Goal: Task Accomplishment & Management: Use online tool/utility

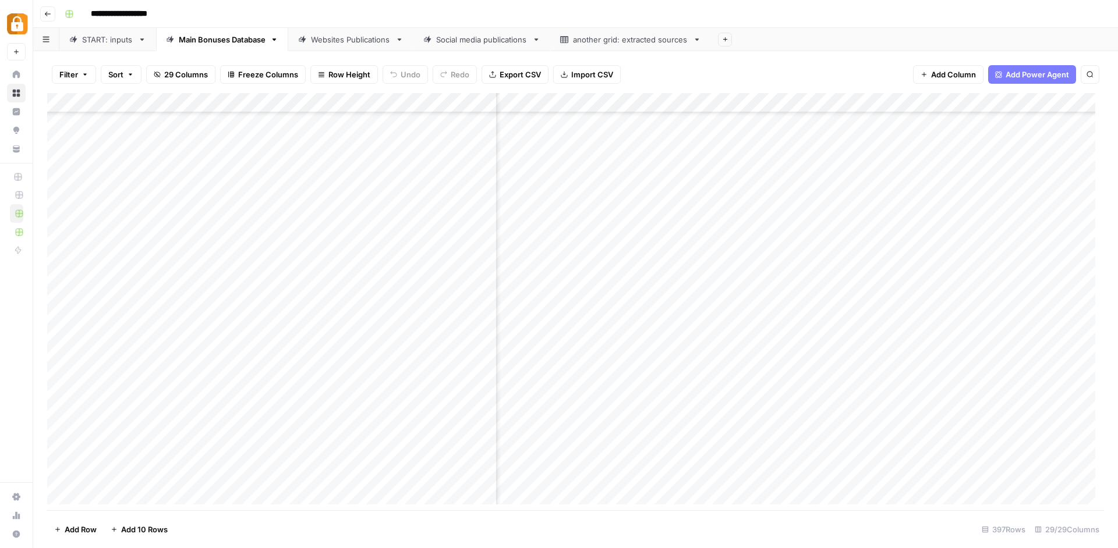
scroll to position [699, 229]
click at [352, 45] on div "Websites Publications" at bounding box center [351, 40] width 80 height 12
click at [531, 494] on div "Add Column" at bounding box center [575, 303] width 1057 height 420
click at [820, 100] on div "Add Column" at bounding box center [575, 303] width 1057 height 420
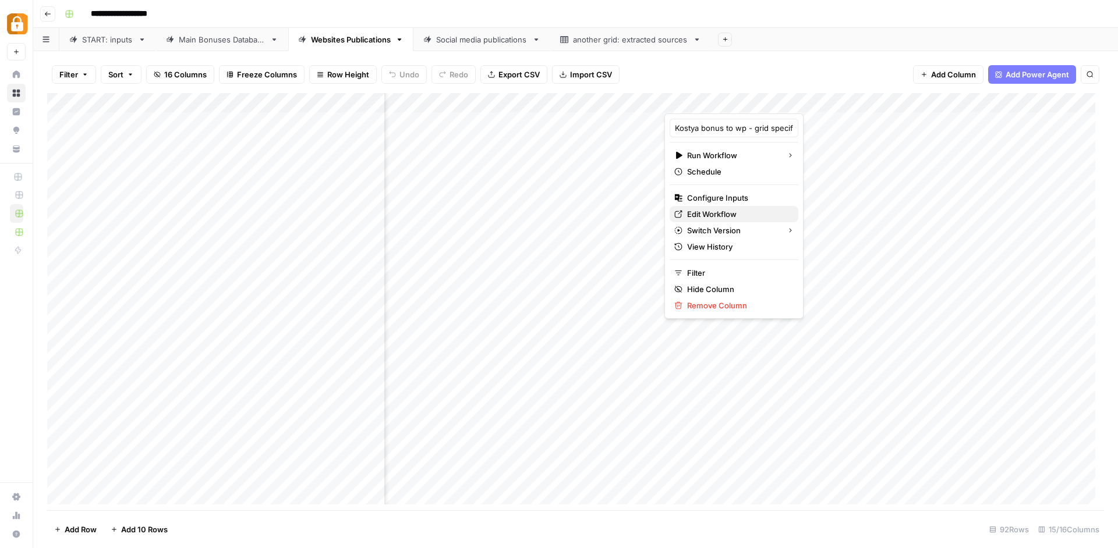
click at [739, 215] on span "Edit Workflow" at bounding box center [738, 214] width 102 height 12
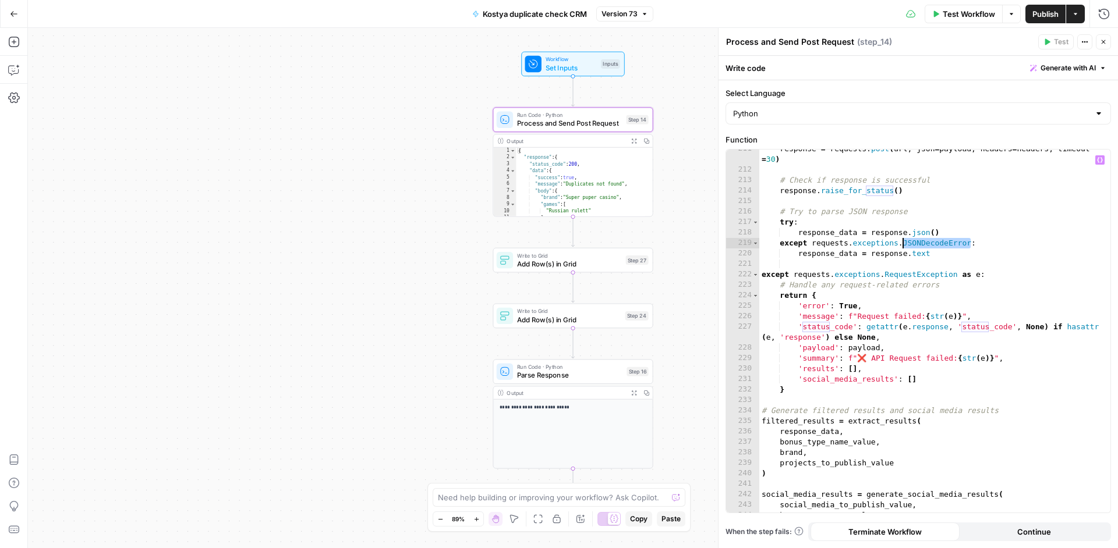
scroll to position [2479, 0]
click at [847, 232] on div "response = requests . post ( url , json = payload , headers = headers , timeout…" at bounding box center [930, 341] width 342 height 395
type textarea "**********"
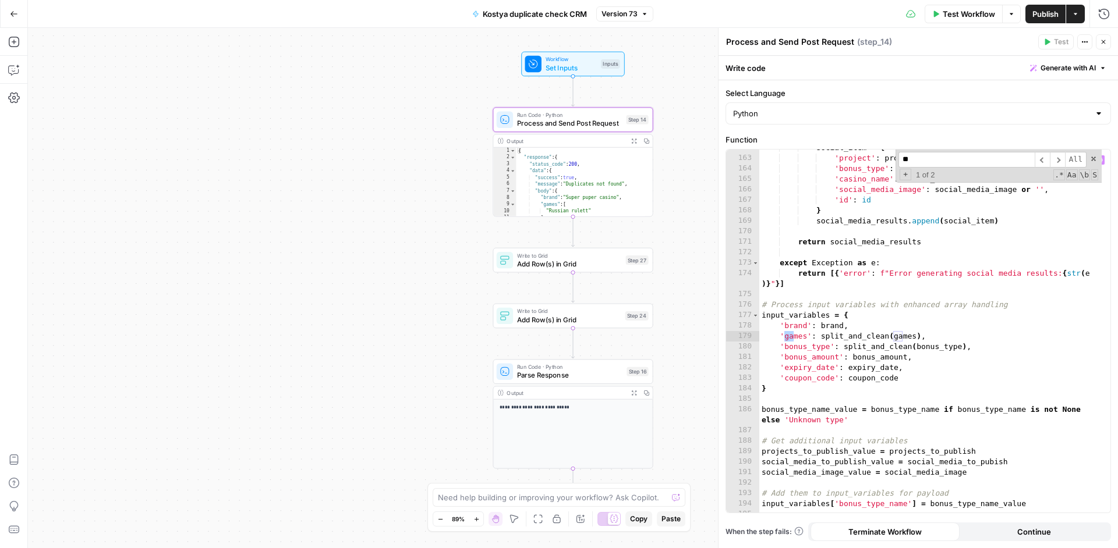
scroll to position [1946, 0]
type input "*****"
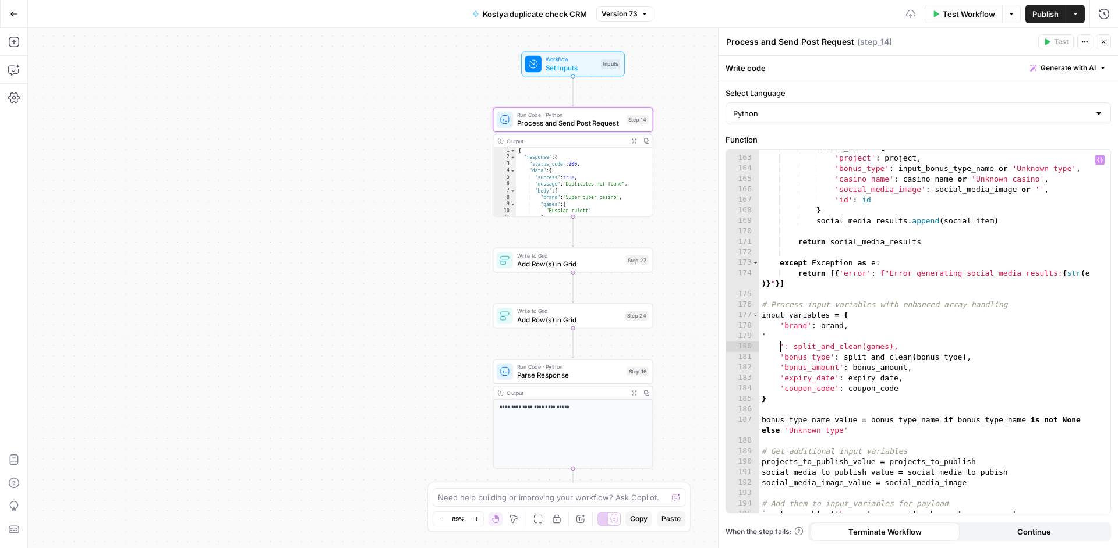
type textarea "**********"
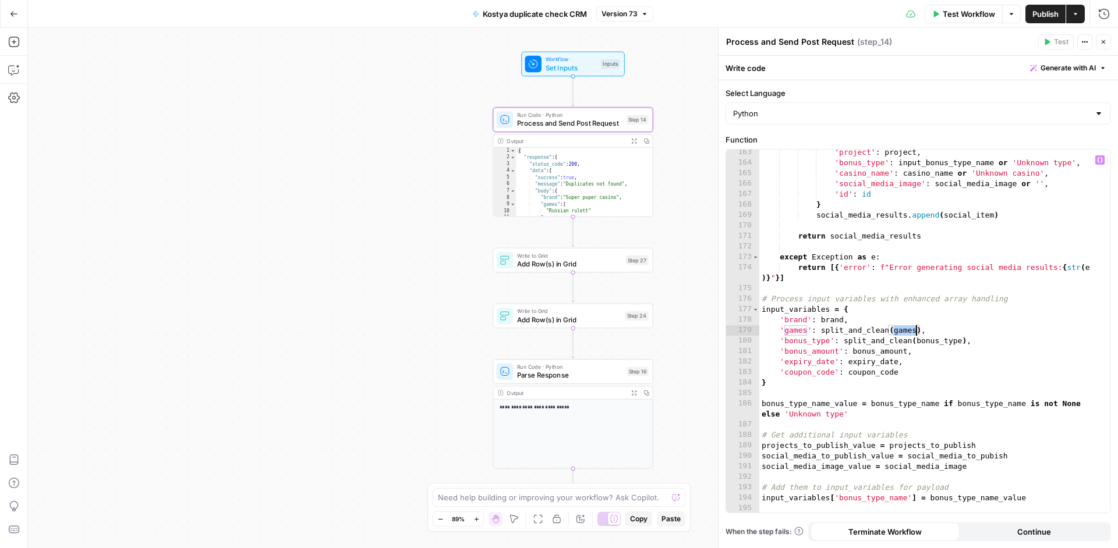
scroll to position [2091, 0]
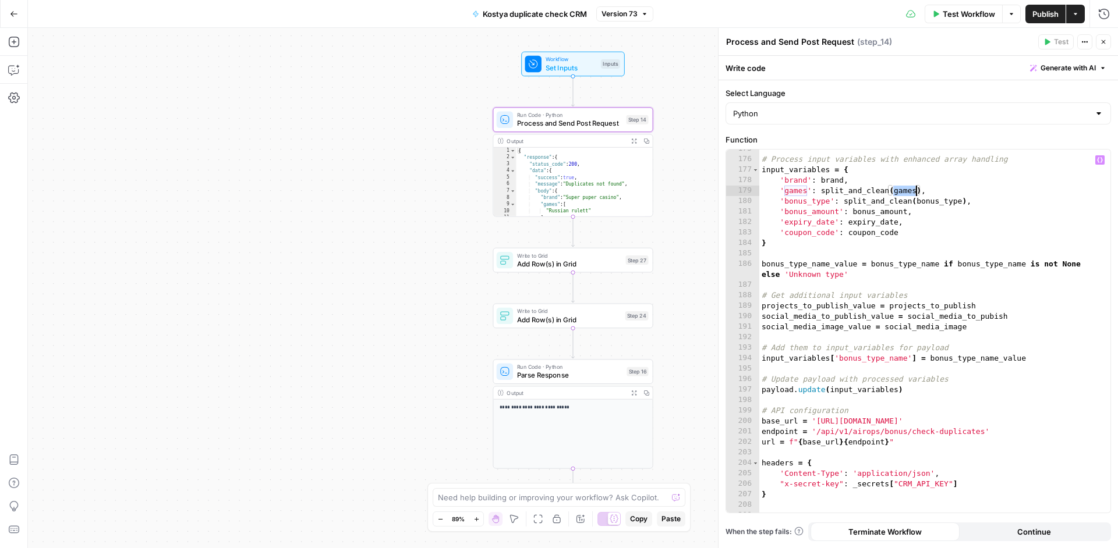
click at [799, 189] on div "# Process input variables with enhanced array handling input_variables = { 'bra…" at bounding box center [930, 336] width 342 height 384
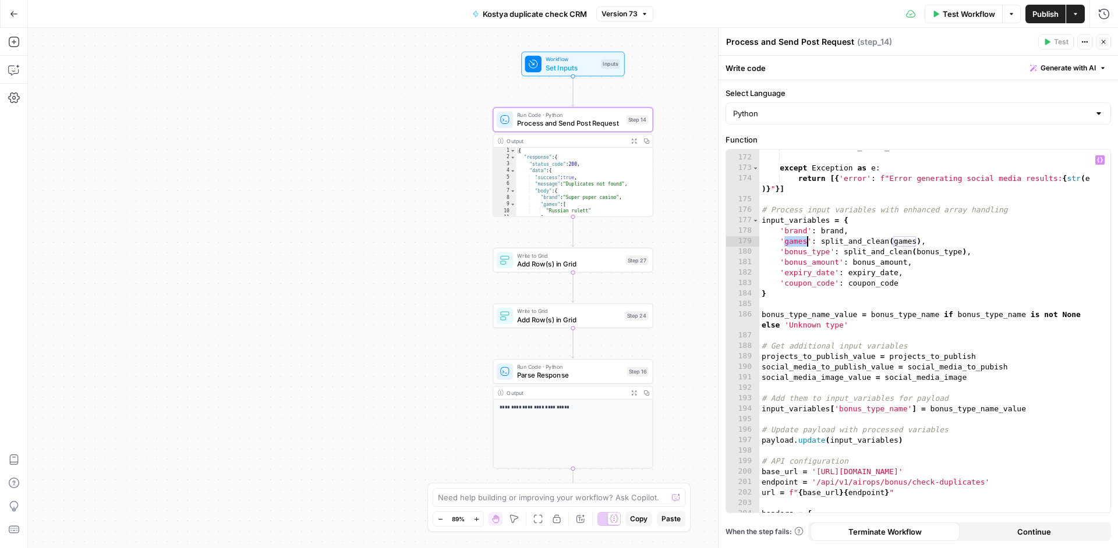
scroll to position [2047, 0]
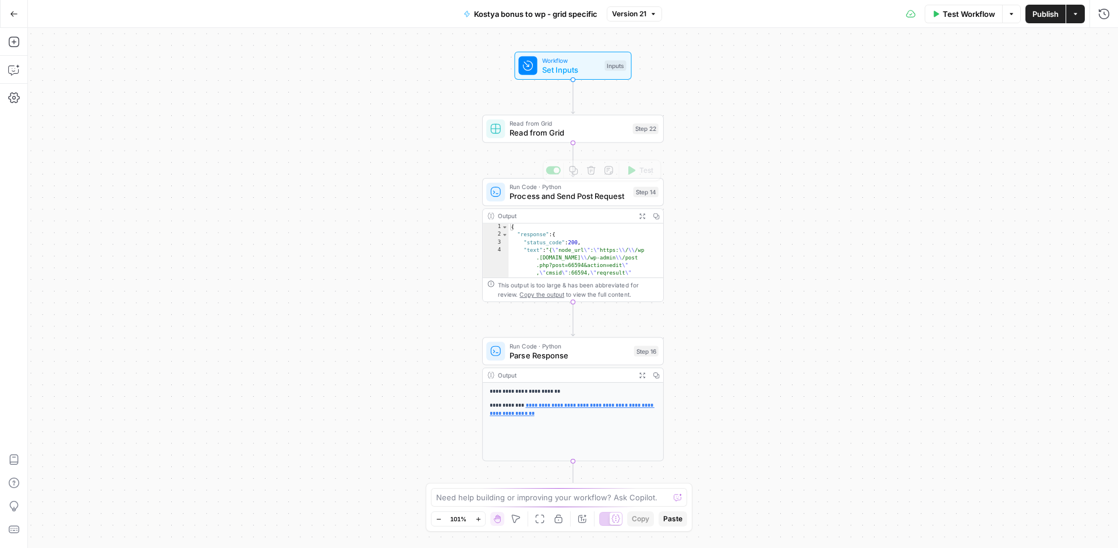
click at [611, 146] on div "Add Note" at bounding box center [609, 147] width 34 height 12
click at [610, 133] on span "Read from Grid" at bounding box center [568, 133] width 118 height 12
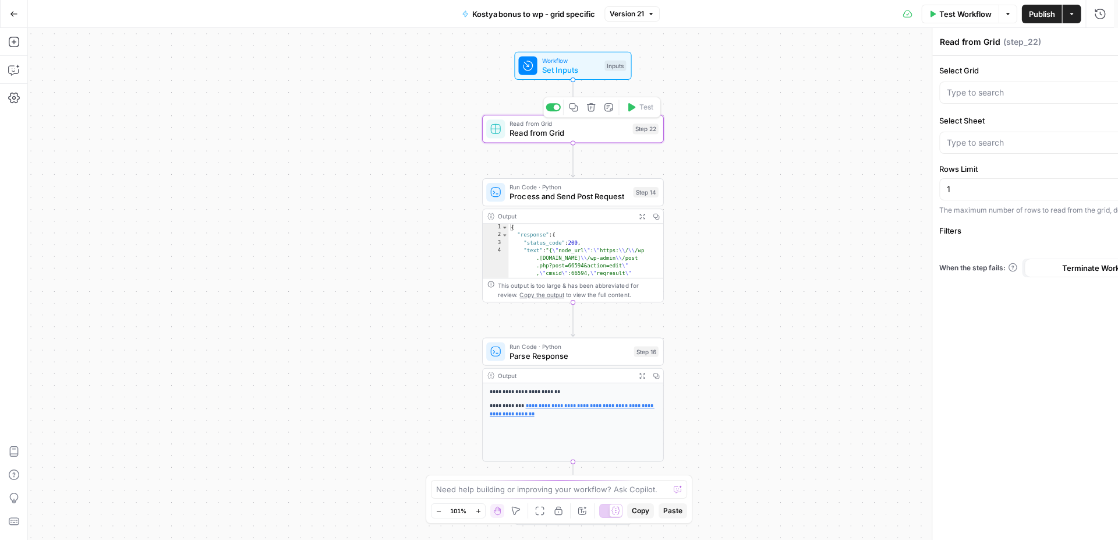
type input "Active Bonus System"
type input "Main Bonuses Database"
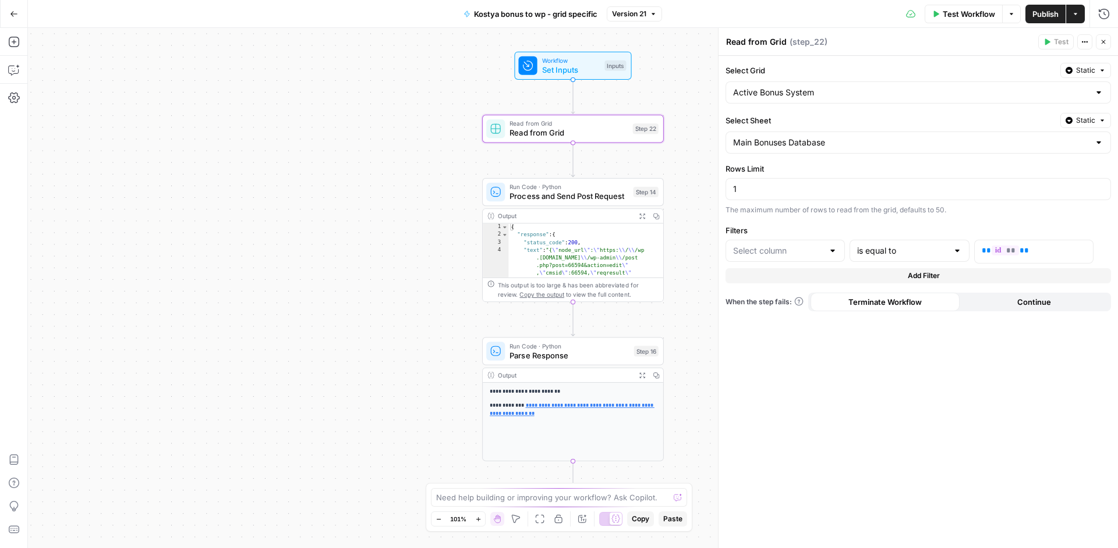
type input "id"
click at [611, 194] on span "Process and Send Post Request" at bounding box center [568, 196] width 119 height 12
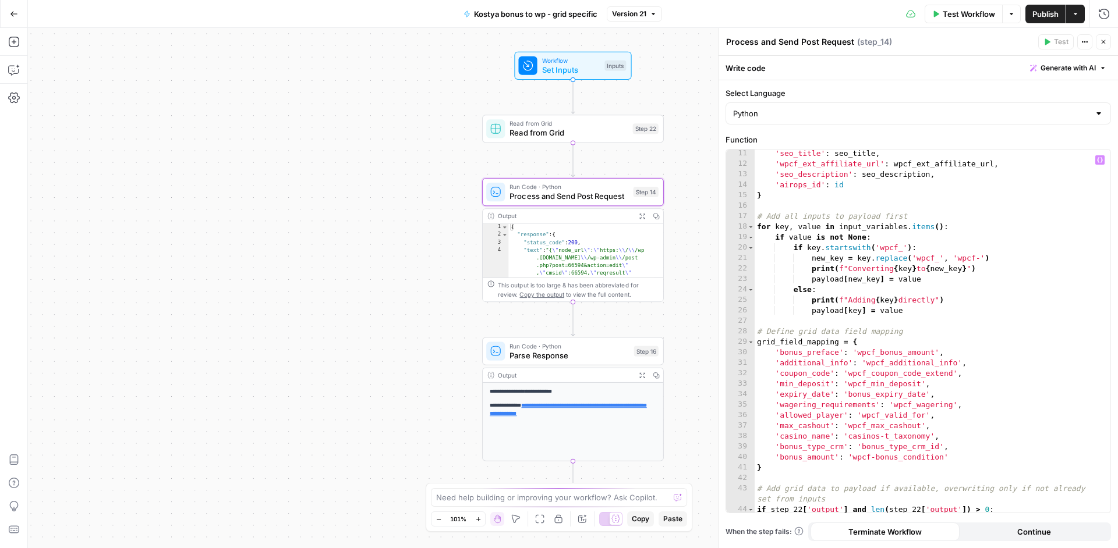
scroll to position [201, 0]
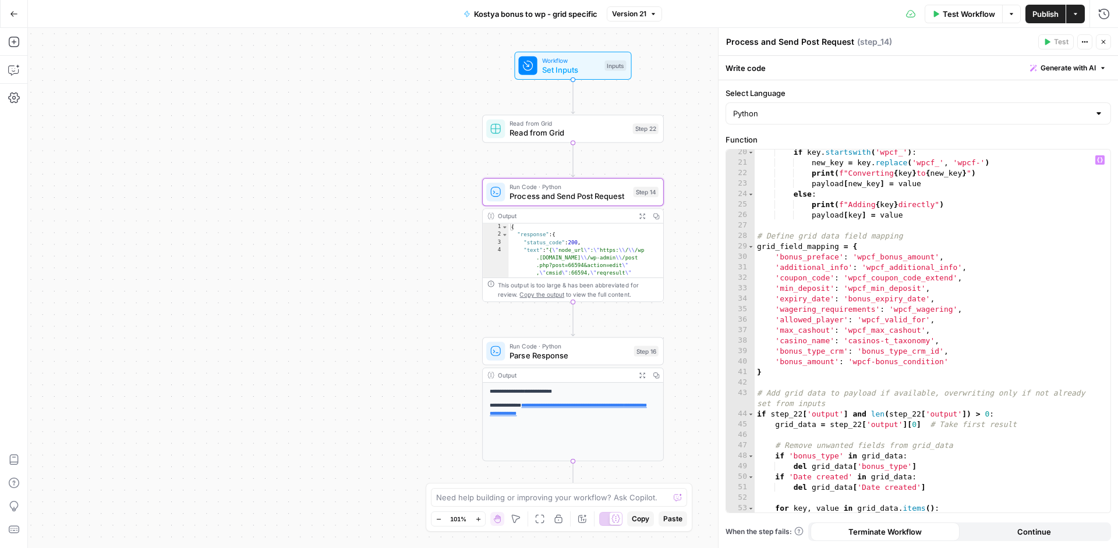
type textarea "**********"
click at [965, 303] on div "if key . startswith ( 'wpcf_' ) : new_key = key . replace ( 'wpcf_' , 'wpcf-' )…" at bounding box center [928, 339] width 347 height 384
type input "*"
type textarea "**********"
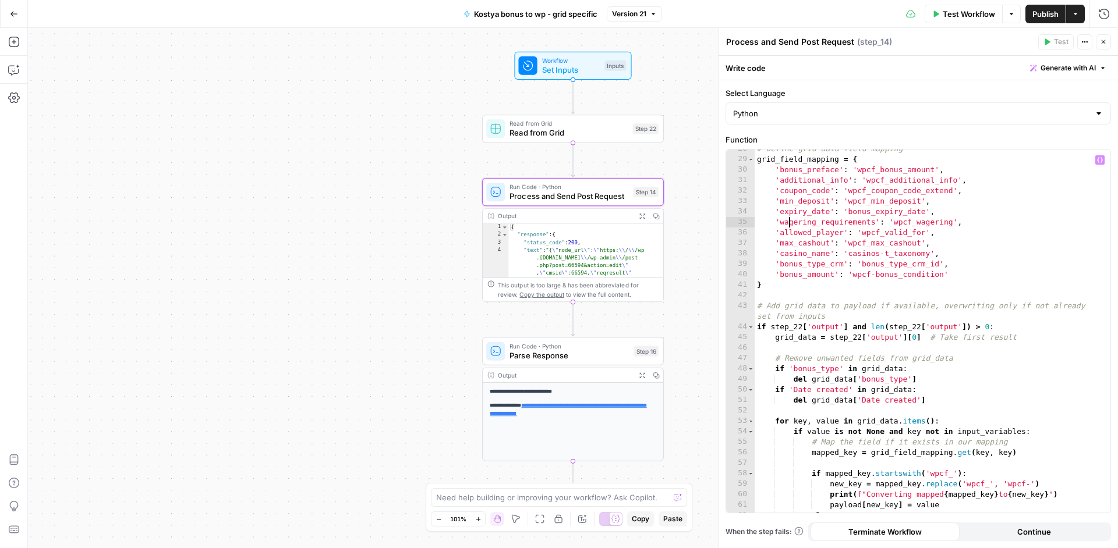
scroll to position [255, 0]
